Goal: Check status: Check status

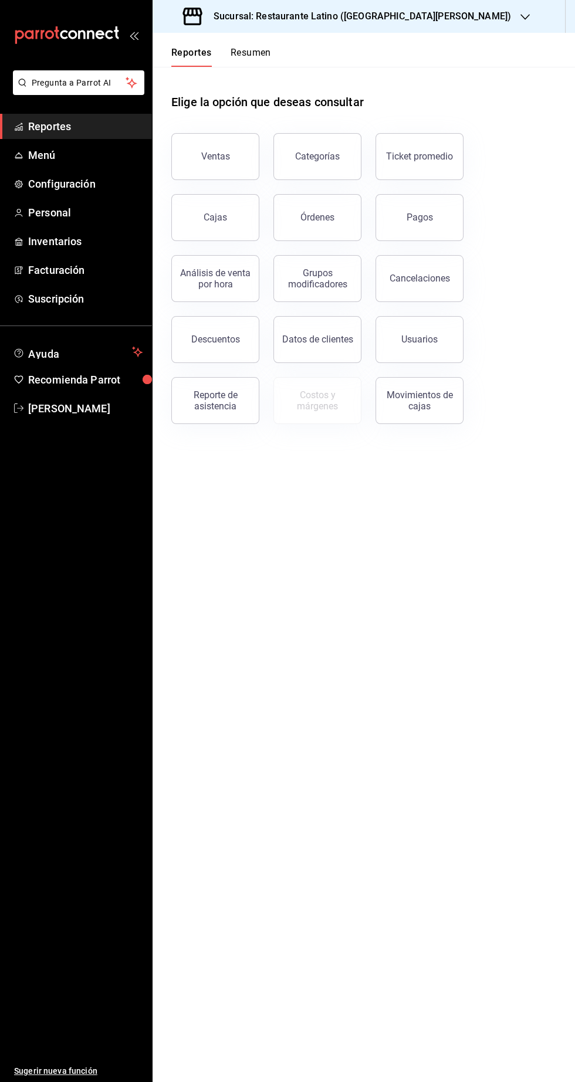
click at [520, 17] on icon "button" at bounding box center [524, 16] width 9 height 9
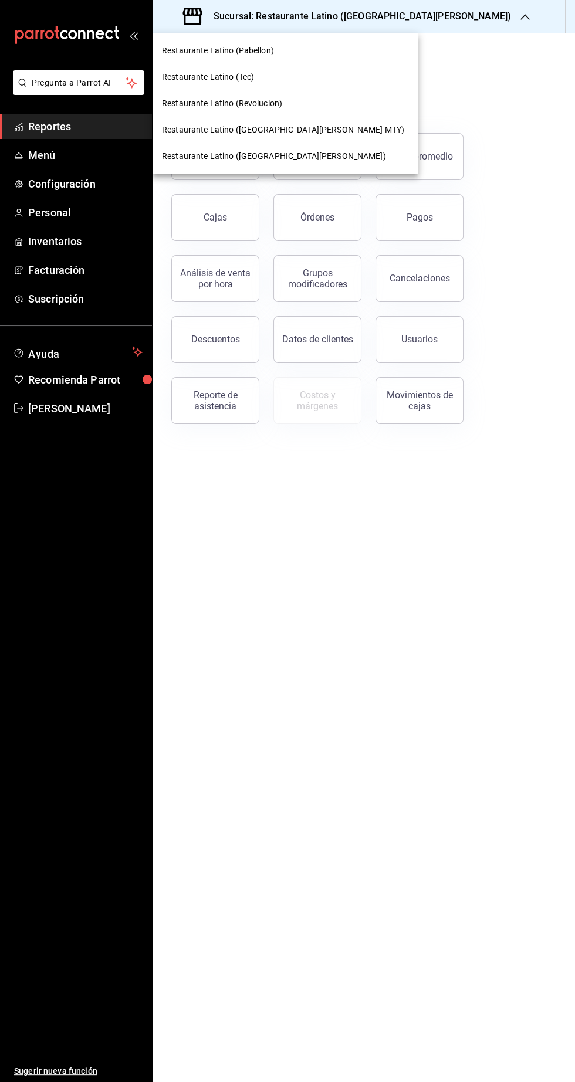
click at [277, 130] on span "Restaurante Latino ([GEOGRAPHIC_DATA][PERSON_NAME] MTY)" at bounding box center [283, 130] width 242 height 12
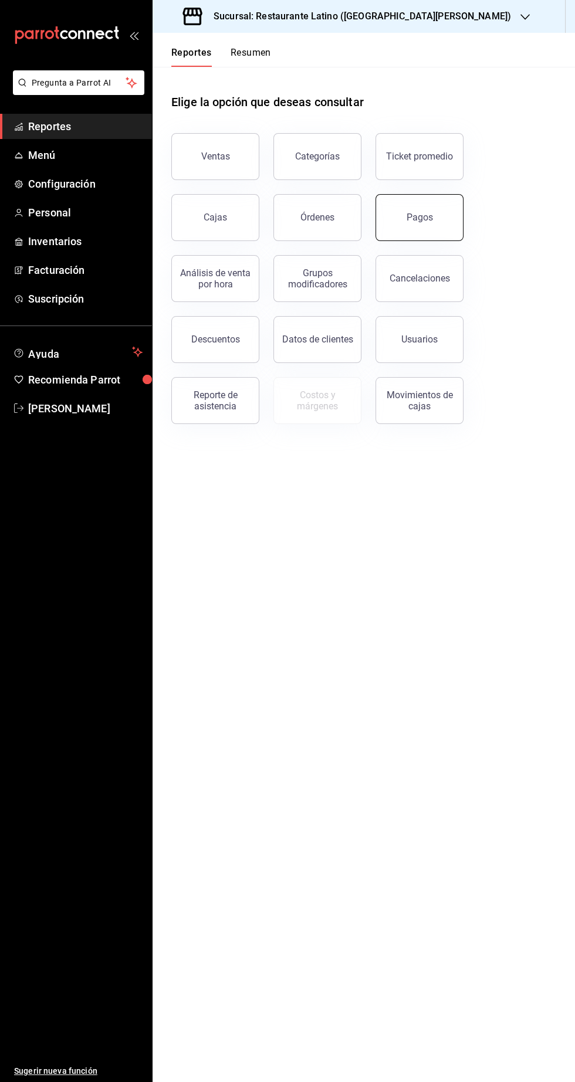
click at [431, 223] on button "Pagos" at bounding box center [419, 217] width 88 height 47
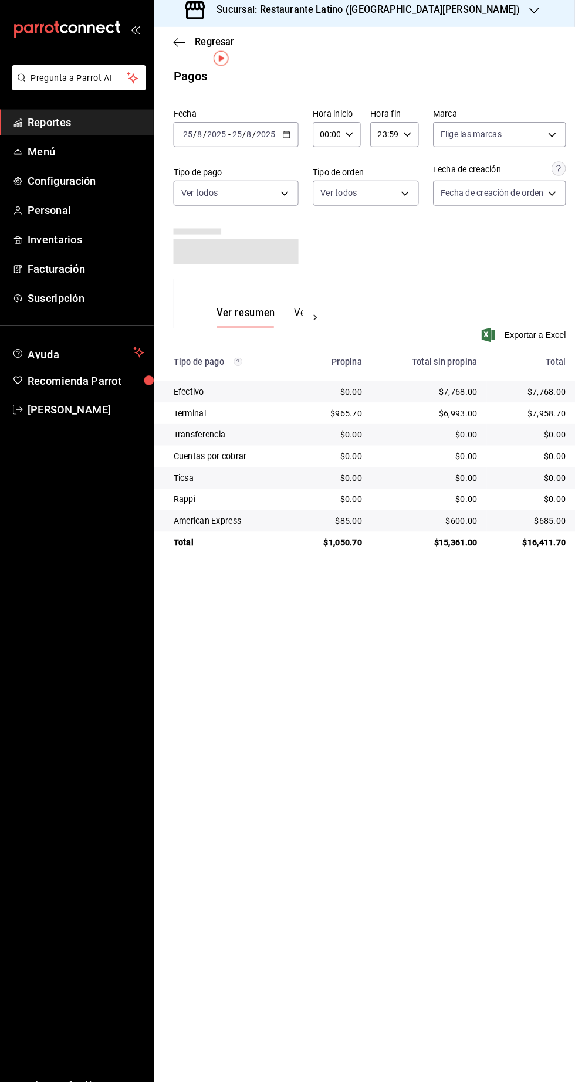
scroll to position [43, 0]
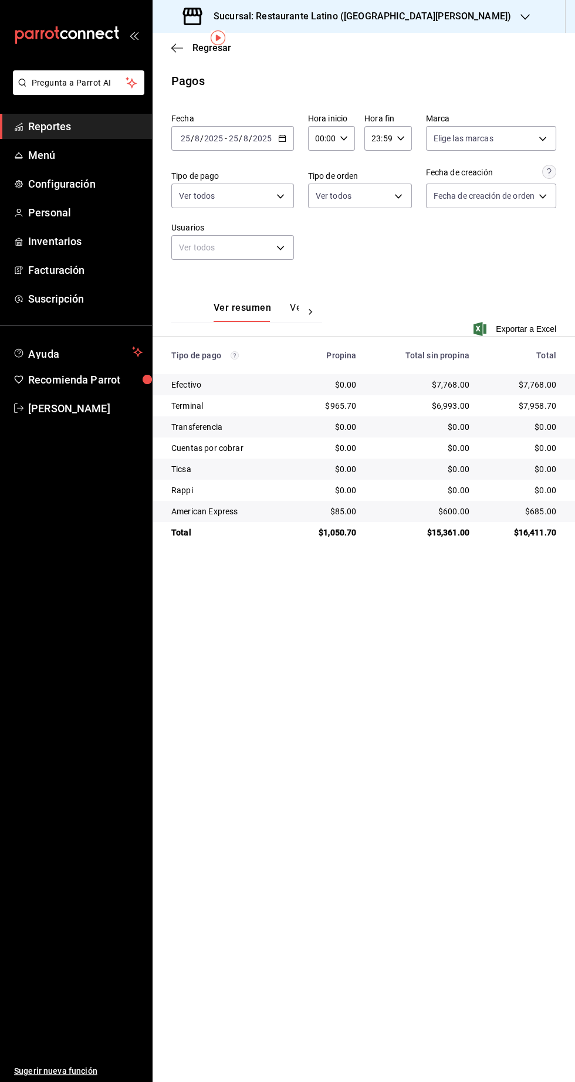
click at [89, 130] on span "Reportes" at bounding box center [85, 126] width 114 height 16
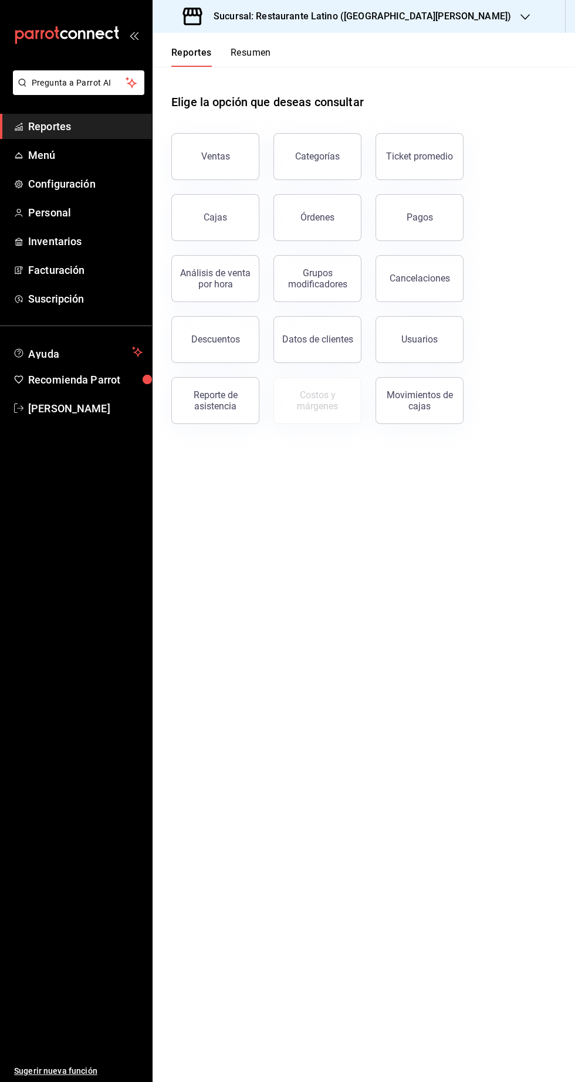
click at [80, 124] on span "Reportes" at bounding box center [85, 126] width 114 height 16
click at [439, 316] on button "Usuarios" at bounding box center [419, 339] width 88 height 47
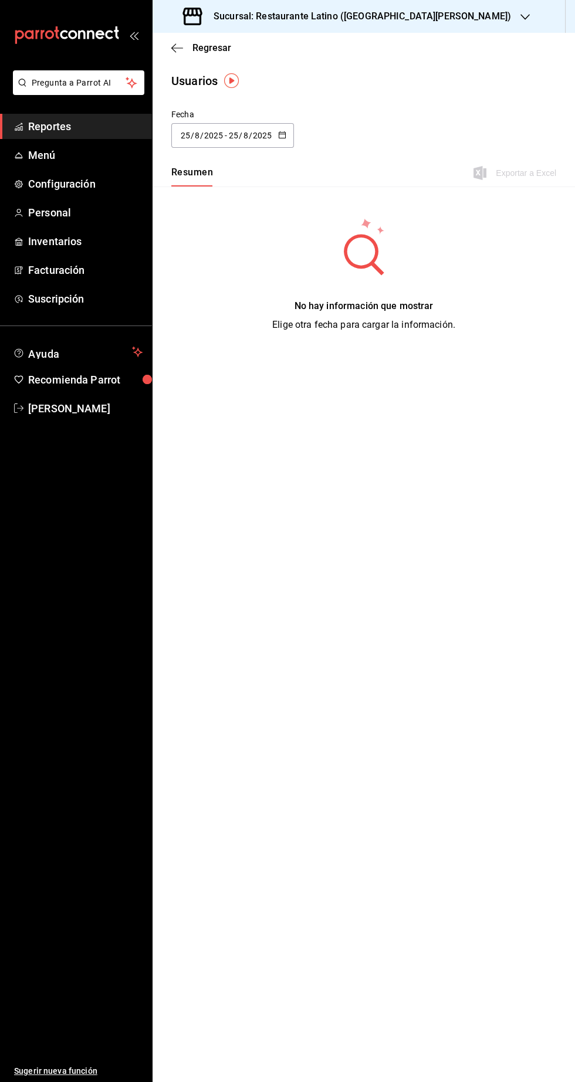
click at [233, 135] on input "25" at bounding box center [233, 135] width 11 height 9
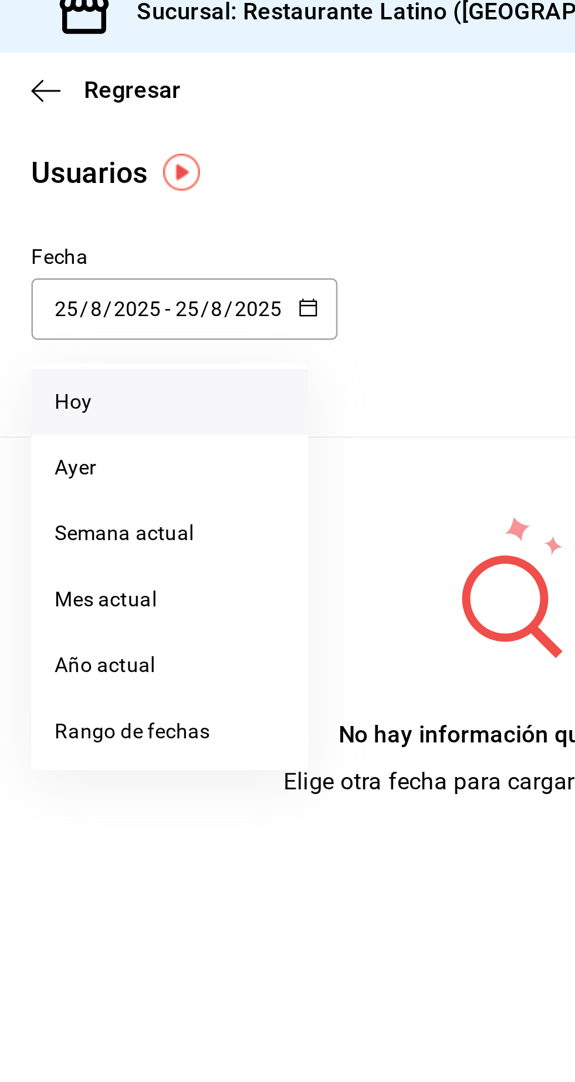
click at [194, 175] on li "Hoy" at bounding box center [226, 173] width 111 height 26
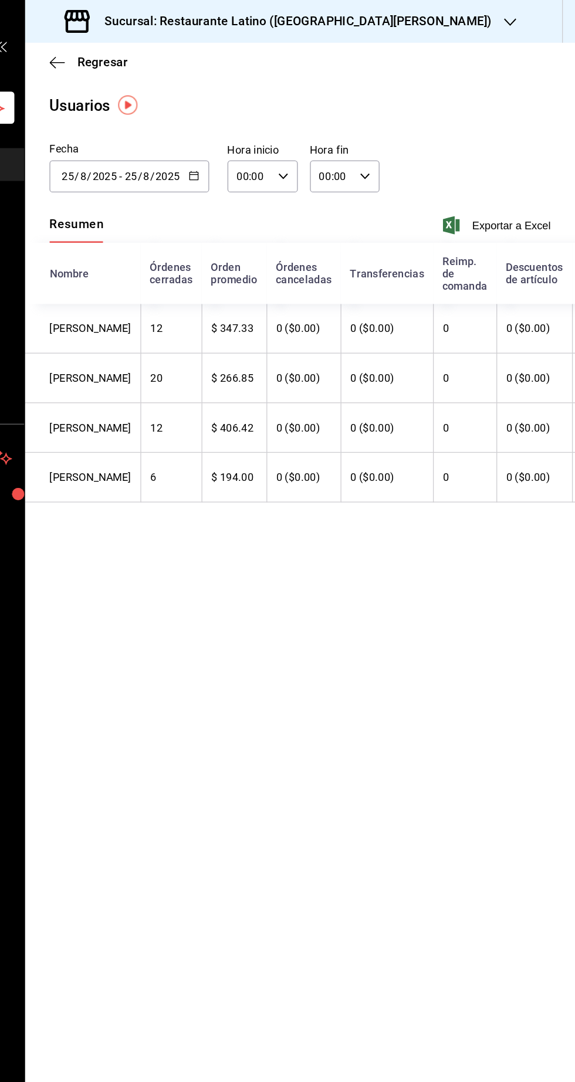
scroll to position [0, 211]
